Goal: Information Seeking & Learning: Learn about a topic

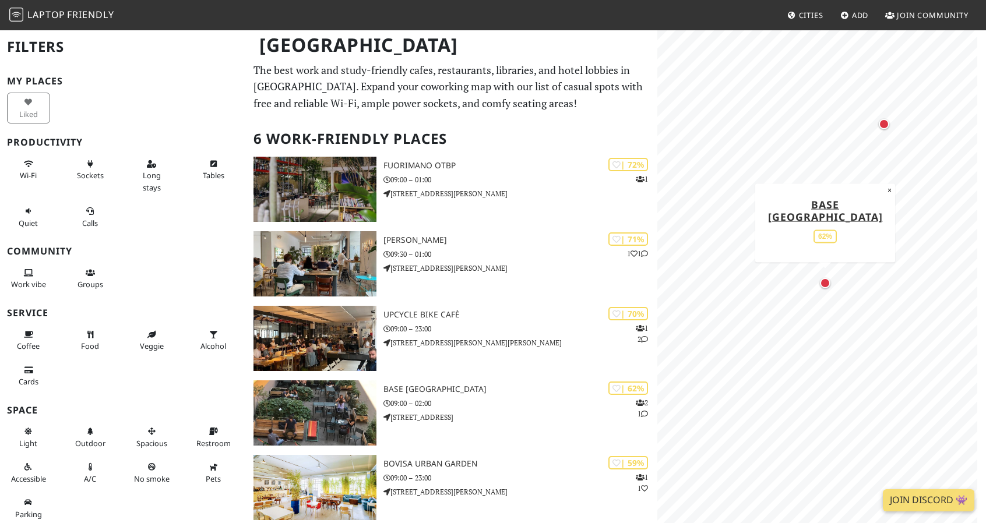
click at [827, 287] on div "Map marker" at bounding box center [825, 283] width 10 height 10
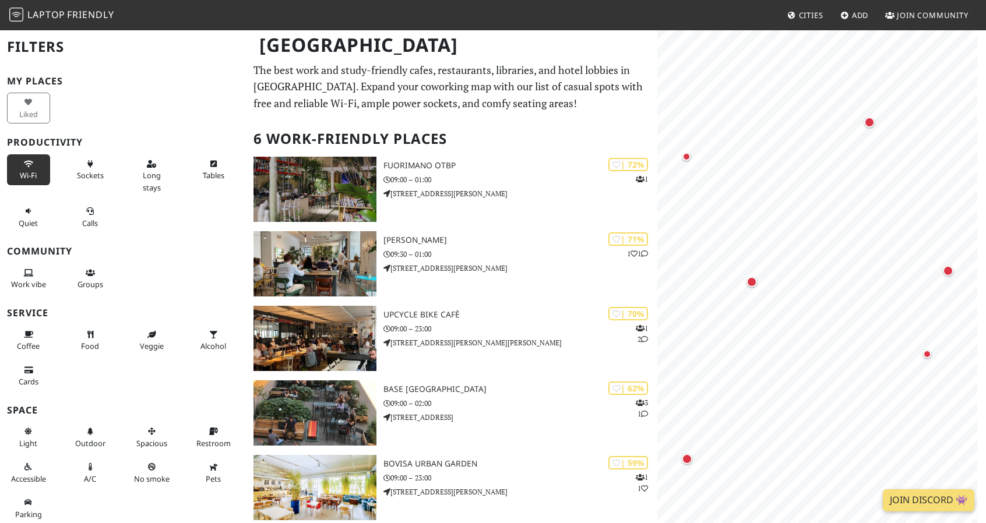
click at [31, 177] on span "Wi-Fi" at bounding box center [28, 175] width 17 height 10
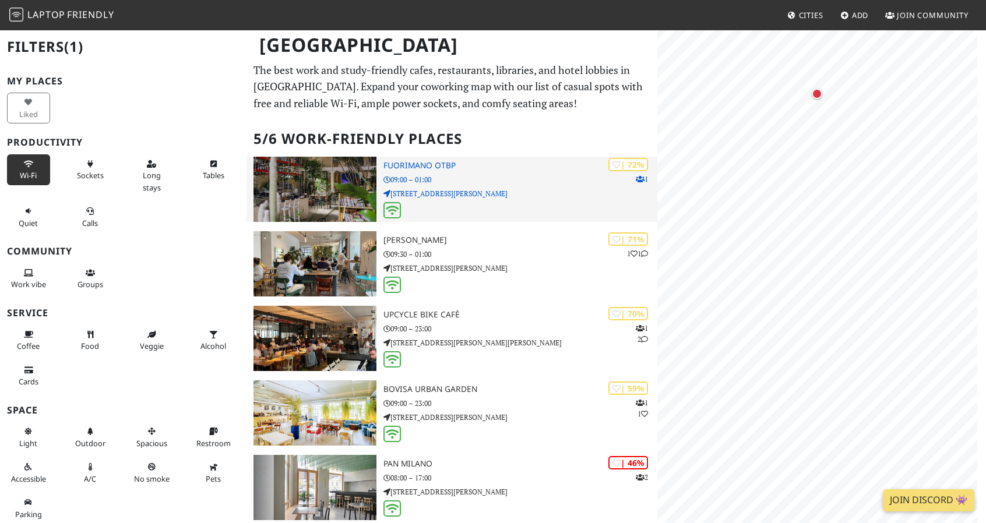
click at [484, 199] on div "| 72% 1 Fuorimano OTBP 09:00 – 01:00 Via Roberto Cozzi, 3" at bounding box center [521, 189] width 274 height 65
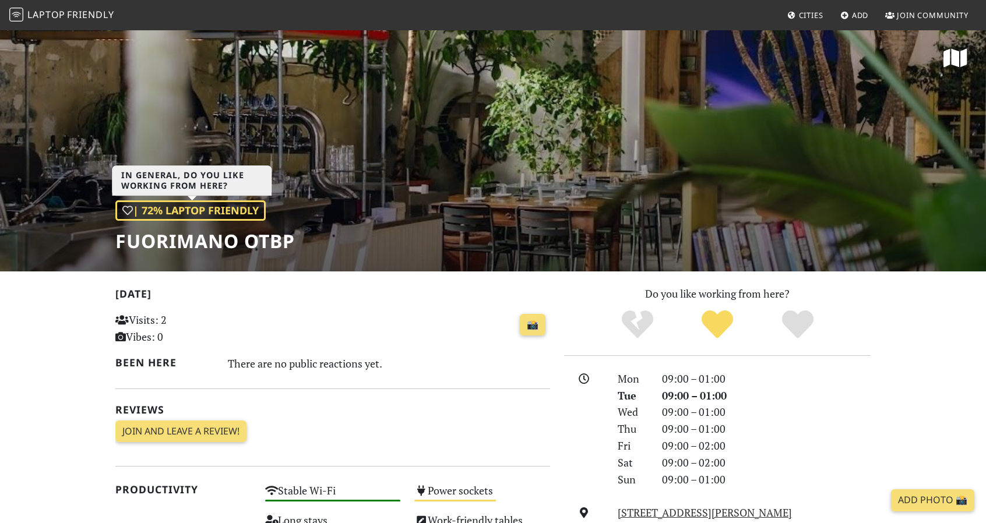
click at [246, 212] on div "| 72% Laptop Friendly" at bounding box center [190, 211] width 150 height 20
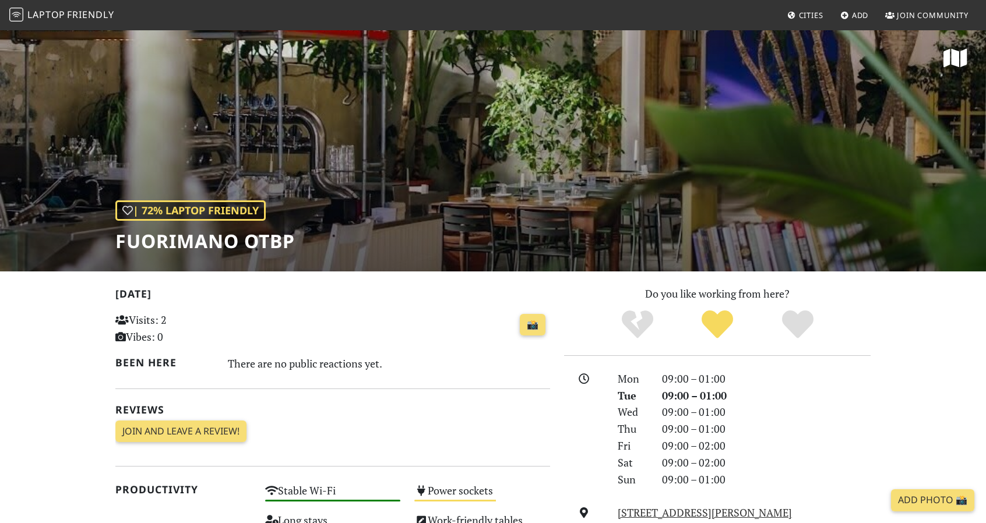
click at [695, 233] on div "| 72% Laptop Friendly Fuorimano OTBP" at bounding box center [493, 150] width 986 height 242
click at [582, 44] on div "| 72% Laptop Friendly Fuorimano OTBP" at bounding box center [493, 150] width 986 height 242
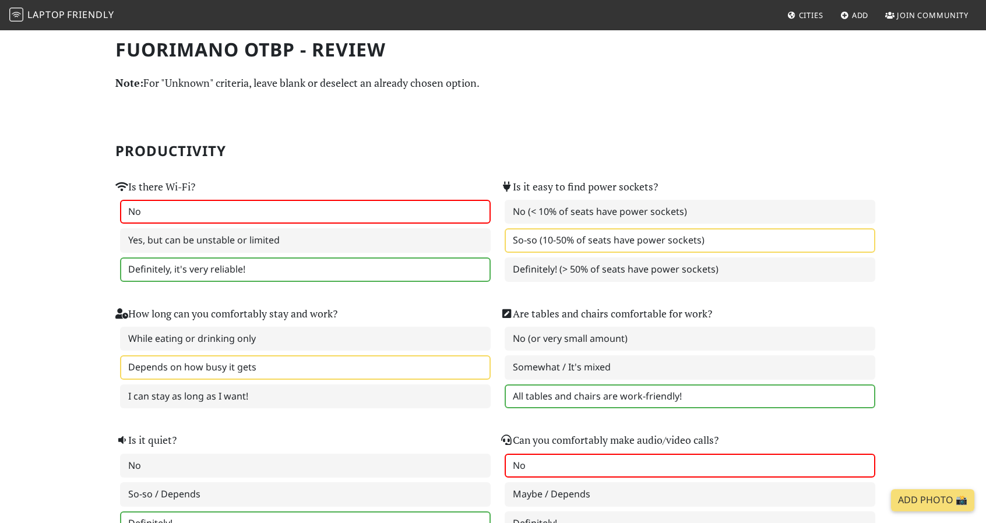
click at [235, 212] on label "No" at bounding box center [305, 212] width 371 height 24
